Goal: Find specific page/section: Find specific page/section

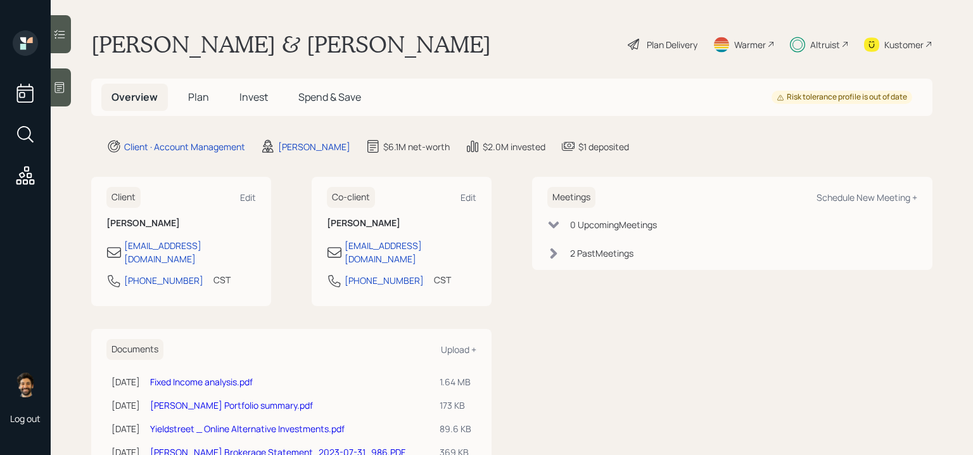
click at [190, 106] on h5 "Plan" at bounding box center [198, 97] width 41 height 27
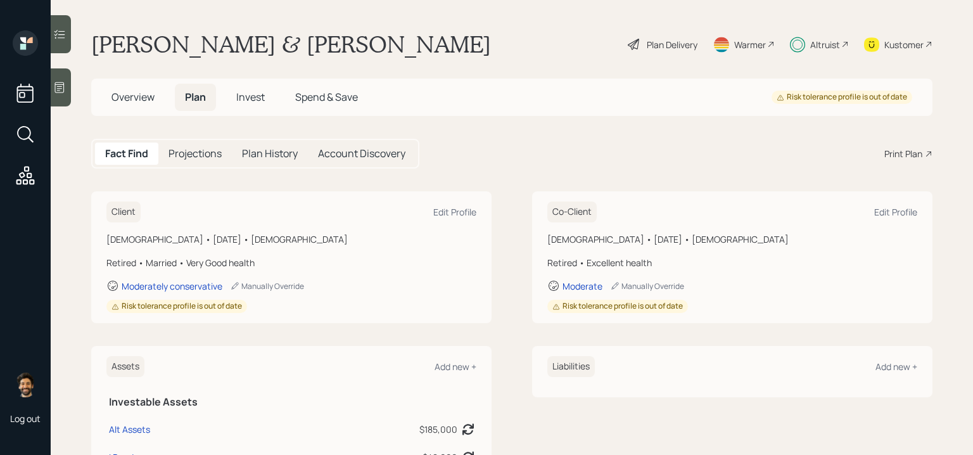
click at [815, 49] on div "Altruist" at bounding box center [825, 44] width 30 height 13
